Goal: Navigation & Orientation: Find specific page/section

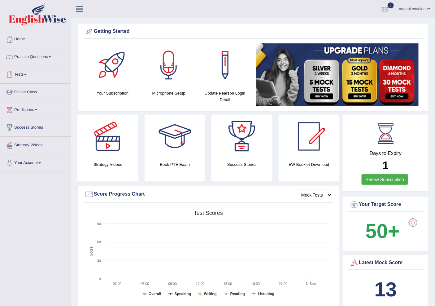
click at [80, 7] on icon at bounding box center [79, 9] width 7 height 8
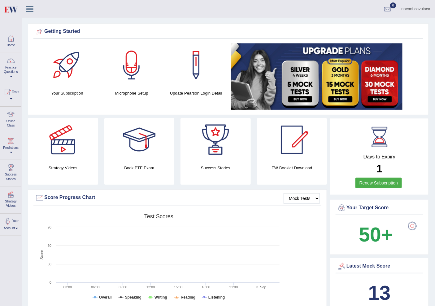
click at [13, 42] on div at bounding box center [10, 38] width 9 height 9
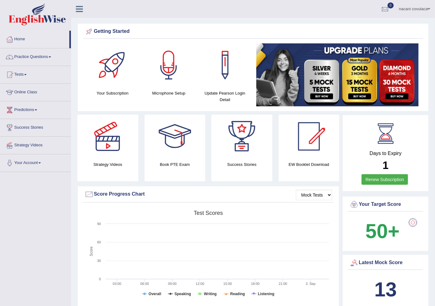
drag, startPoint x: 120, startPoint y: 192, endPoint x: 112, endPoint y: 275, distance: 83.1
click at [122, 194] on div "Score Progress Chart" at bounding box center [209, 194] width 248 height 9
click at [126, 213] on div "Mock Tests Score Progress Chart Created with Highcharts 7.1.2 Score Test scores…" at bounding box center [208, 247] width 262 height 123
click at [103, 148] on div at bounding box center [107, 136] width 43 height 43
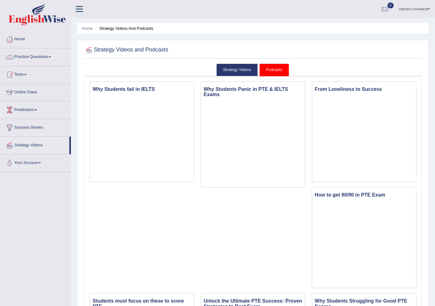
click at [83, 11] on link at bounding box center [79, 8] width 16 height 9
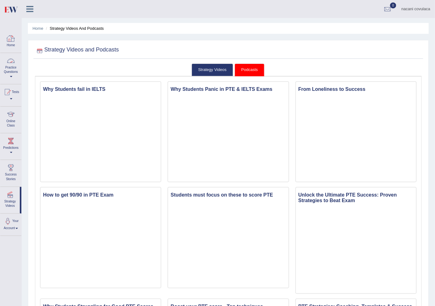
click at [6, 42] on link "Home" at bounding box center [10, 41] width 21 height 20
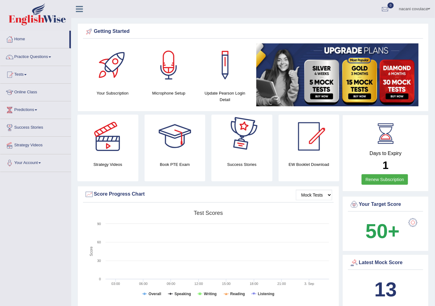
click at [413, 9] on link "nacani covulaca" at bounding box center [415, 8] width 41 height 16
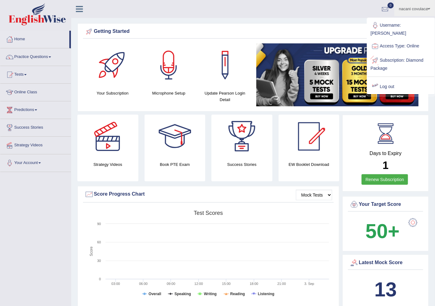
click at [396, 81] on link "Log out" at bounding box center [401, 87] width 67 height 14
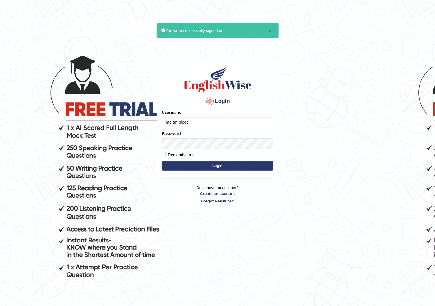
click at [228, 120] on input "melanipicoc" at bounding box center [218, 122] width 112 height 11
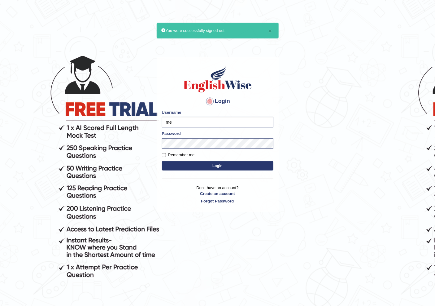
type input "m"
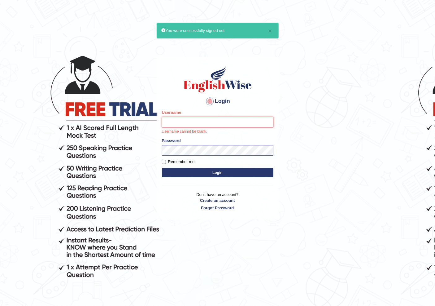
click at [198, 122] on input "Username" at bounding box center [218, 122] width 112 height 11
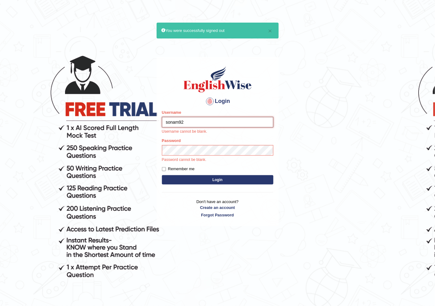
type input "sonam92"
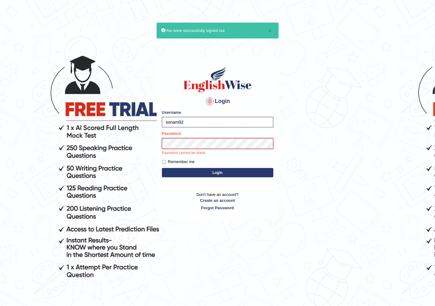
click at [162, 168] on button "Login" at bounding box center [218, 172] width 112 height 9
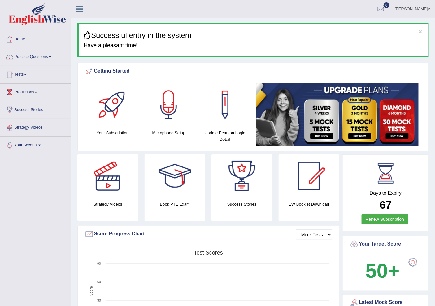
click at [112, 175] on div at bounding box center [107, 175] width 43 height 43
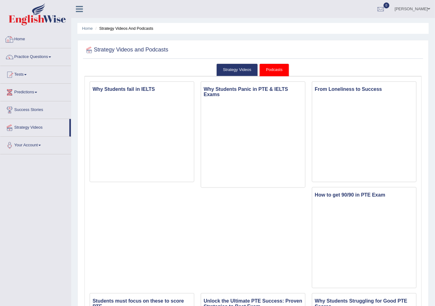
click at [29, 45] on link "Home" at bounding box center [35, 38] width 71 height 15
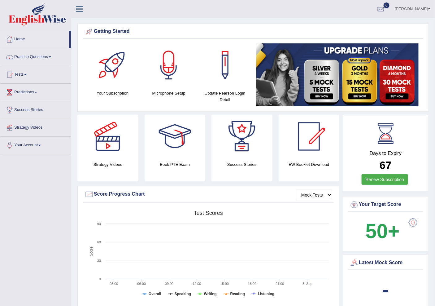
click at [180, 139] on div at bounding box center [174, 136] width 43 height 43
click at [120, 81] on div at bounding box center [112, 64] width 43 height 43
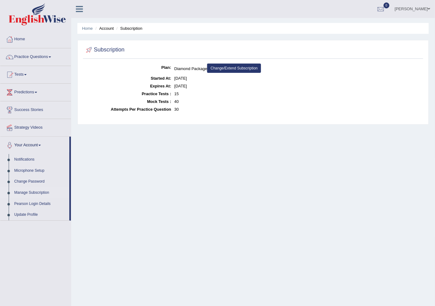
click at [90, 30] on li "Home" at bounding box center [87, 28] width 11 height 6
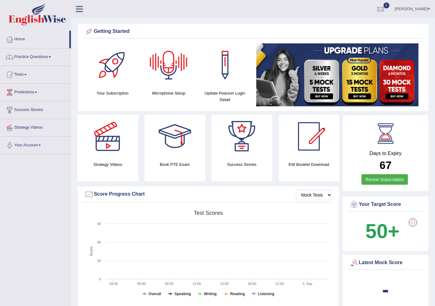
click at [170, 80] on div at bounding box center [168, 64] width 43 height 43
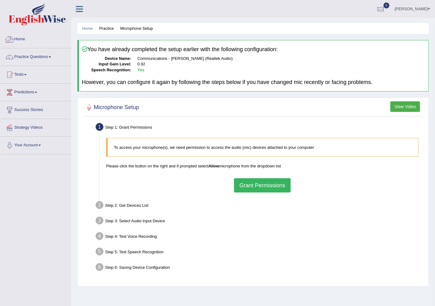
click at [18, 41] on link "Home" at bounding box center [35, 38] width 71 height 15
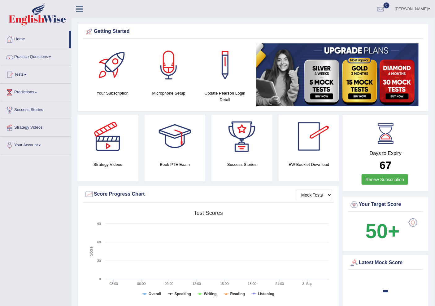
click at [243, 151] on div at bounding box center [241, 136] width 43 height 43
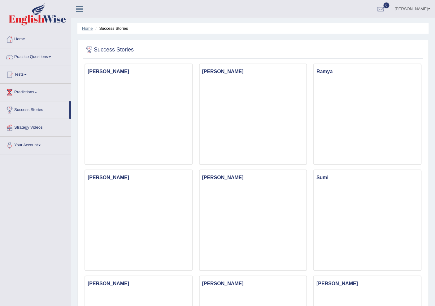
click at [85, 27] on link "Home" at bounding box center [87, 28] width 11 height 5
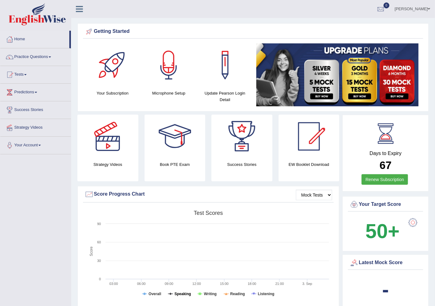
click at [179, 292] on tspan "Speaking" at bounding box center [183, 293] width 16 height 4
click at [213, 293] on tspan "Writing" at bounding box center [210, 293] width 13 height 4
click at [236, 295] on tspan "Reading" at bounding box center [237, 293] width 15 height 4
click at [262, 295] on tspan "Listening" at bounding box center [266, 293] width 16 height 4
click at [156, 293] on tspan "Overall" at bounding box center [155, 293] width 13 height 4
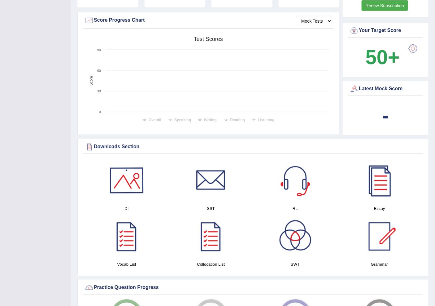
scroll to position [103, 0]
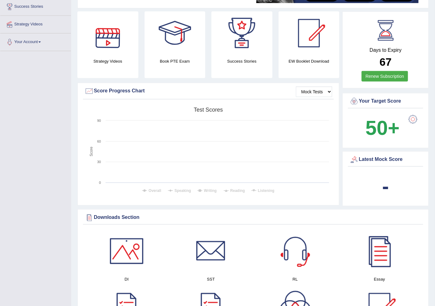
click at [169, 57] on div "Book PTE Exam" at bounding box center [175, 44] width 61 height 67
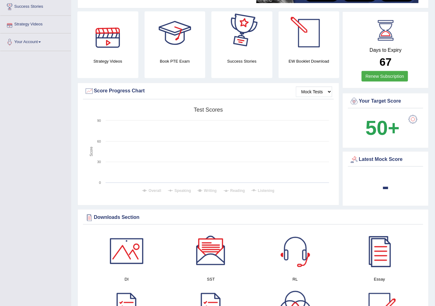
click at [245, 38] on div at bounding box center [241, 32] width 43 height 43
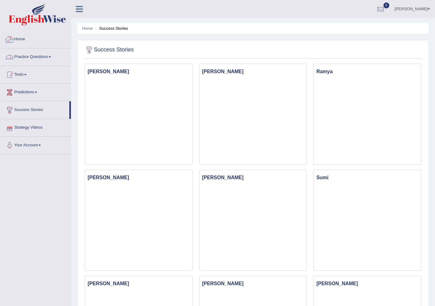
click at [37, 39] on link "Home" at bounding box center [35, 38] width 71 height 15
click at [45, 42] on link "Home" at bounding box center [35, 38] width 71 height 15
